Goal: Task Accomplishment & Management: Complete application form

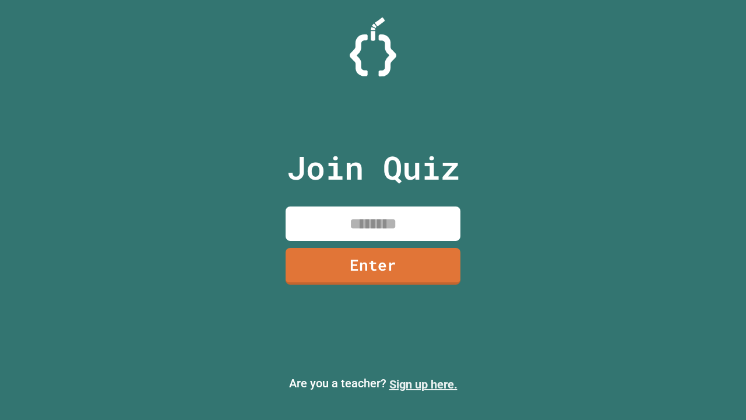
click at [423, 384] on link "Sign up here." at bounding box center [423, 384] width 68 height 14
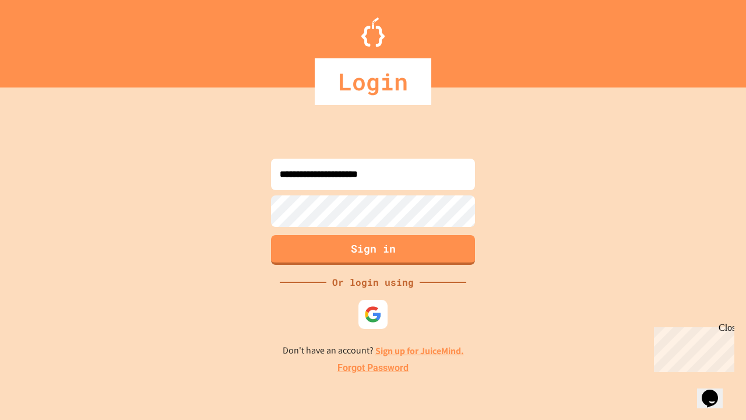
type input "**********"
